Goal: Information Seeking & Learning: Understand process/instructions

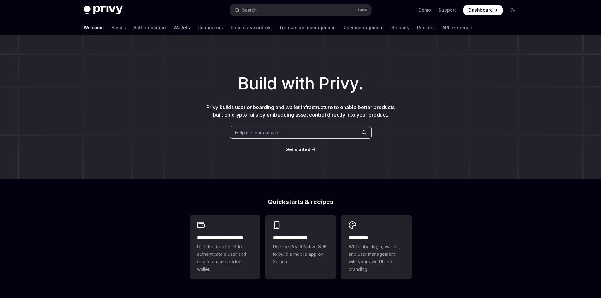
click at [173, 29] on link "Wallets" at bounding box center [181, 27] width 16 height 15
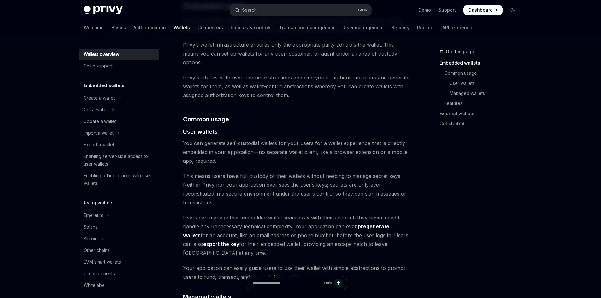
scroll to position [410, 0]
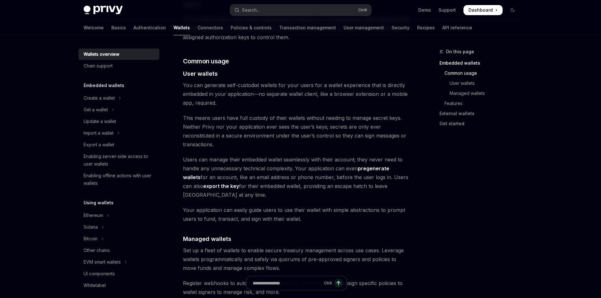
click at [385, 165] on link "pregenerate wallets" at bounding box center [286, 172] width 206 height 15
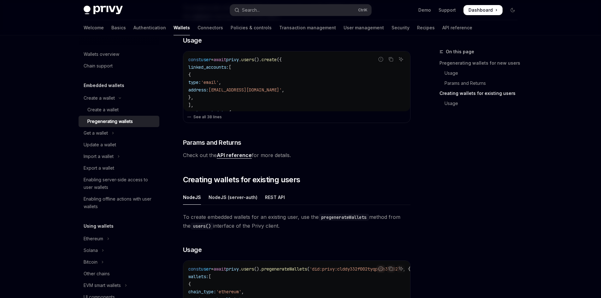
scroll to position [178, 0]
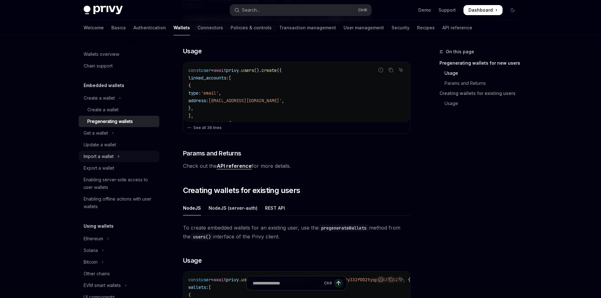
click at [115, 156] on button "Import a wallet" at bounding box center [119, 156] width 81 height 11
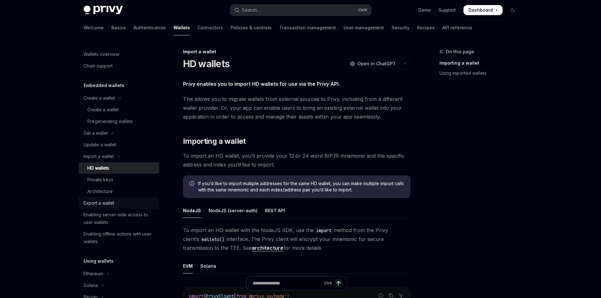
click at [115, 203] on div "Export a wallet" at bounding box center [120, 203] width 72 height 8
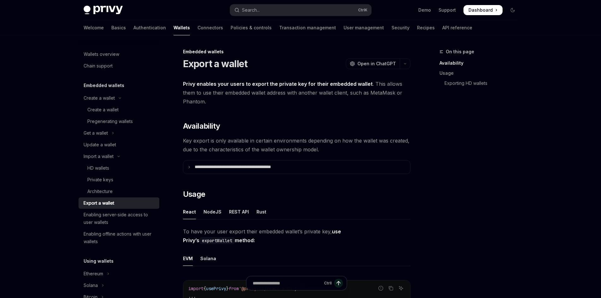
click at [299, 84] on strong "Privy enables your users to export the private key for their embedded wallet" at bounding box center [278, 84] width 190 height 6
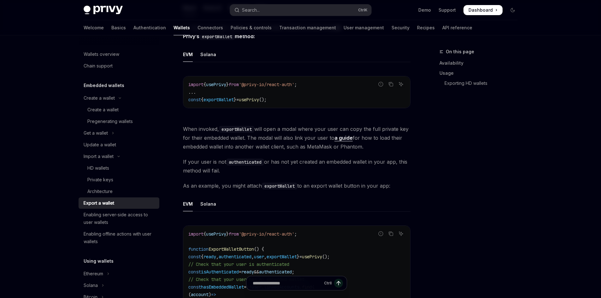
scroll to position [126, 0]
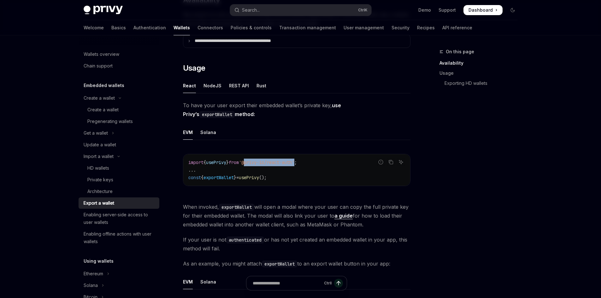
drag, startPoint x: 305, startPoint y: 162, endPoint x: 253, endPoint y: 164, distance: 52.4
click at [253, 164] on span "'@privy-io/react-auth'" at bounding box center [266, 163] width 55 height 6
click at [298, 168] on code "import { usePrivy } from '@privy-io/react-auth' ; ... const { exportWallet } = …" at bounding box center [296, 170] width 217 height 23
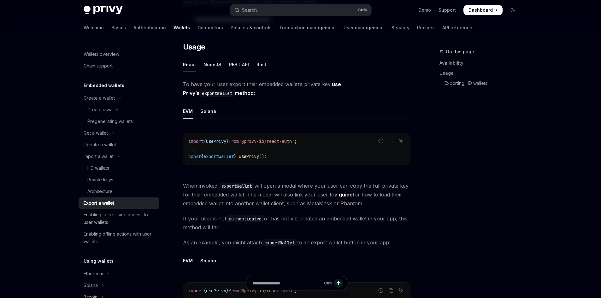
scroll to position [63, 0]
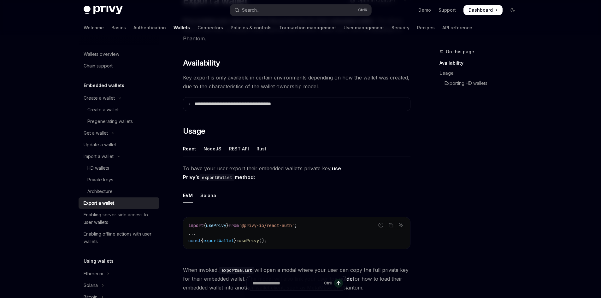
click at [235, 149] on div "REST API" at bounding box center [239, 148] width 20 height 15
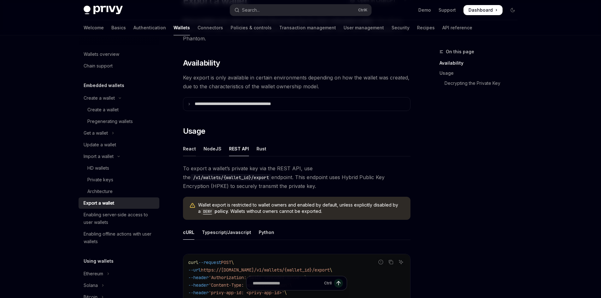
click at [191, 150] on div "React" at bounding box center [189, 148] width 13 height 15
type textarea "*"
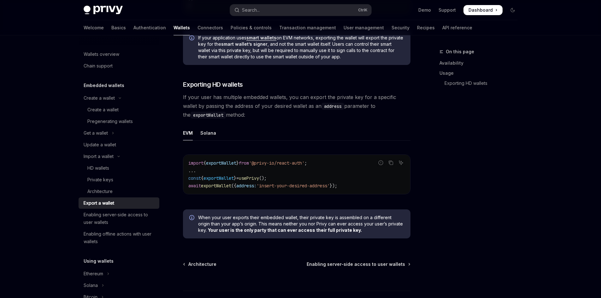
scroll to position [563, 0]
